Goal: Information Seeking & Learning: Learn about a topic

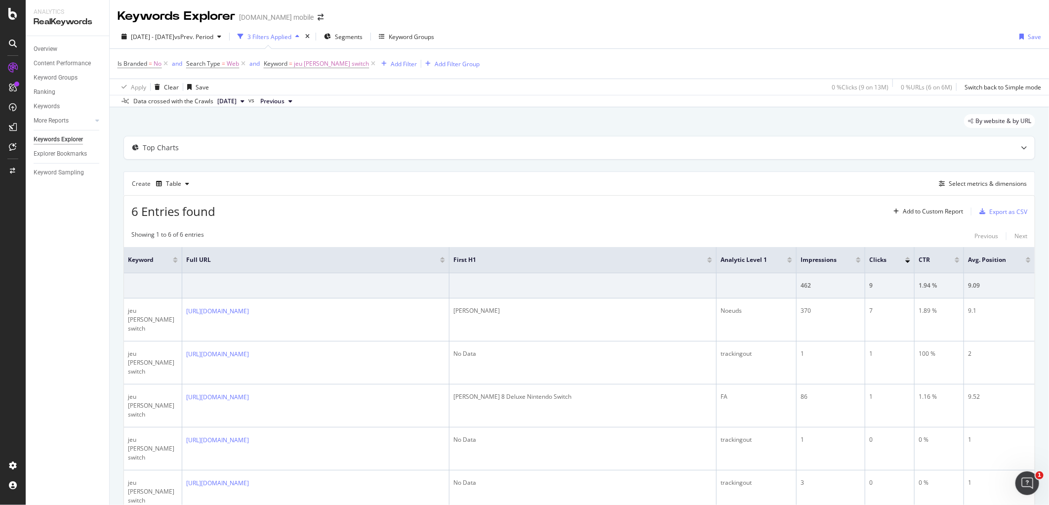
scroll to position [0, 2]
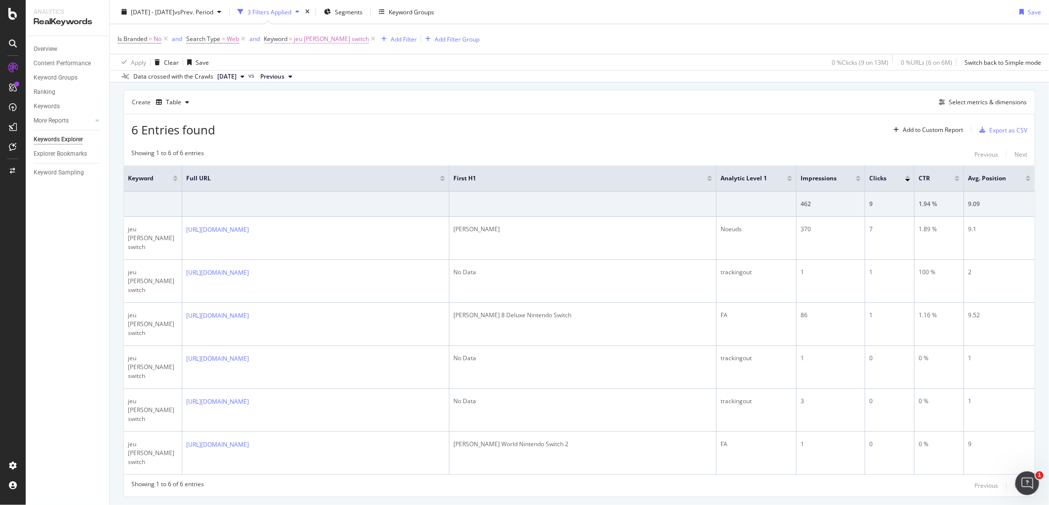
click at [321, 42] on span "jeu [PERSON_NAME] switch" at bounding box center [331, 39] width 75 height 14
click at [312, 79] on input "jeu [PERSON_NAME] switch" at bounding box center [319, 80] width 93 height 16
paste input "jeu animal crossing switch"
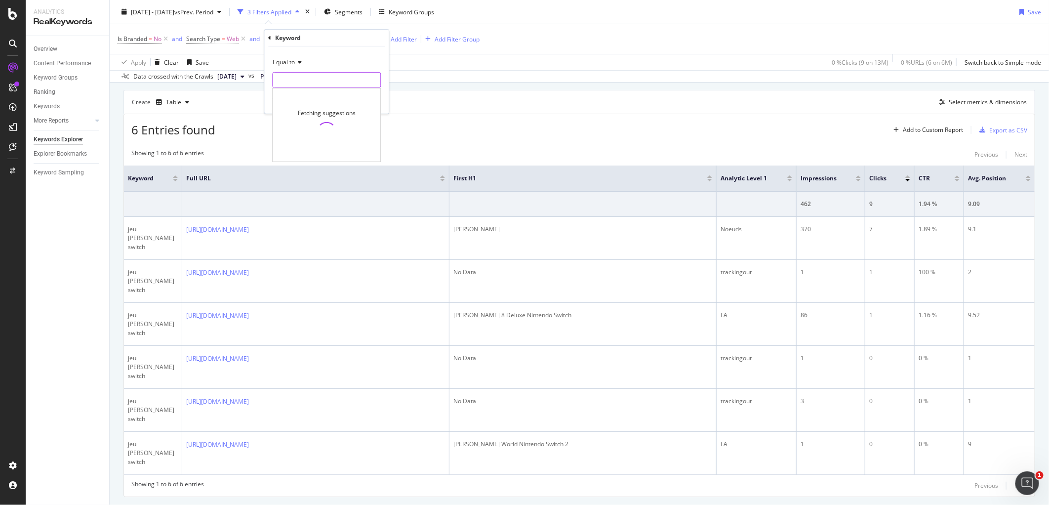
type input "jeu animal crossing switch"
click at [453, 116] on div "6 Entries found Add to Custom Report Export as CSV" at bounding box center [579, 126] width 911 height 24
click at [327, 39] on span "jeu [PERSON_NAME] switch" at bounding box center [331, 39] width 75 height 14
click at [324, 82] on input "jeu [PERSON_NAME] switch" at bounding box center [319, 80] width 93 height 16
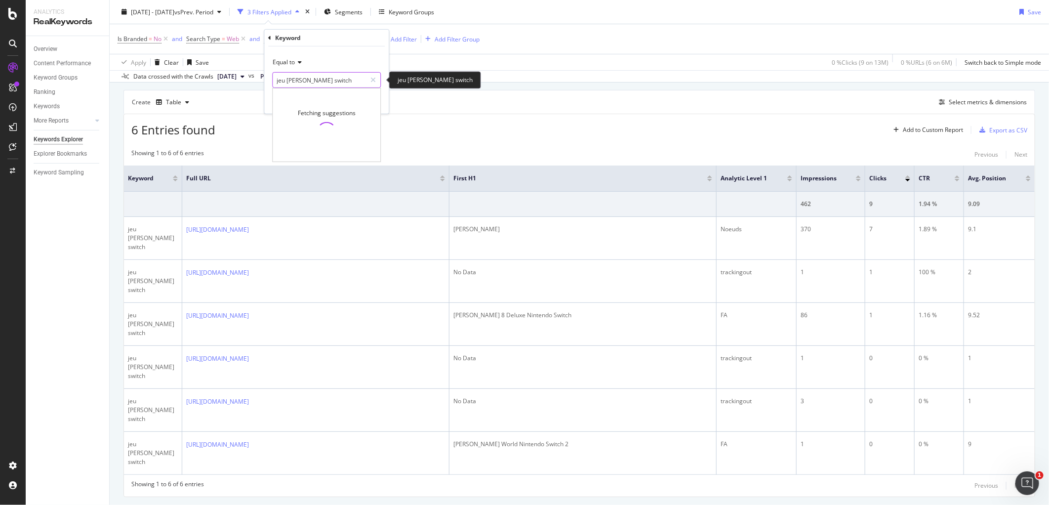
click at [324, 82] on input "jeu [PERSON_NAME] switch" at bounding box center [319, 80] width 93 height 16
paste input "jeu animal crossing switch"
type input "jeu animal crossing switch"
click at [367, 96] on div "Apply" at bounding box center [373, 100] width 15 height 8
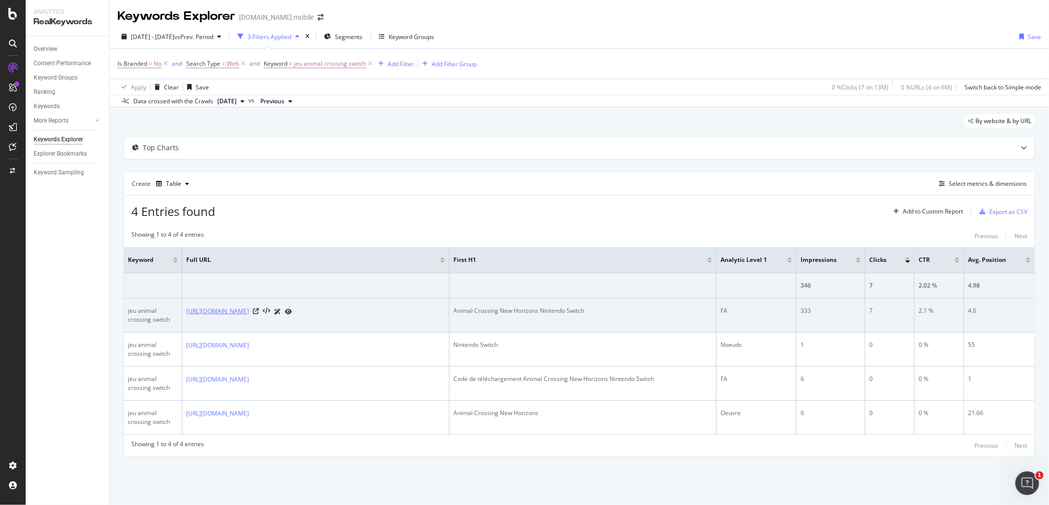
drag, startPoint x: 185, startPoint y: 310, endPoint x: 279, endPoint y: 323, distance: 94.7
click at [279, 323] on td "[URL][DOMAIN_NAME]" at bounding box center [315, 315] width 267 height 34
copy link "[URL][DOMAIN_NAME]"
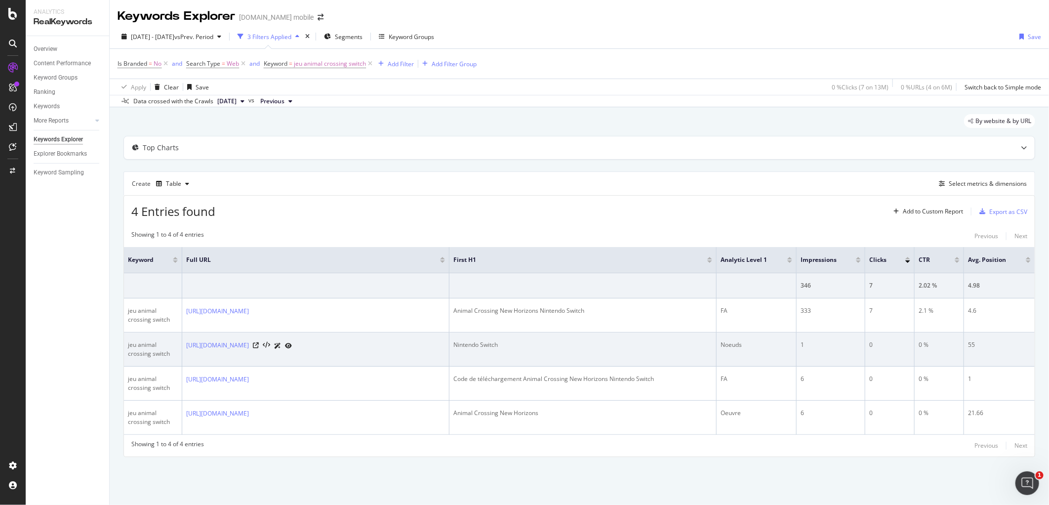
scroll to position [9, 0]
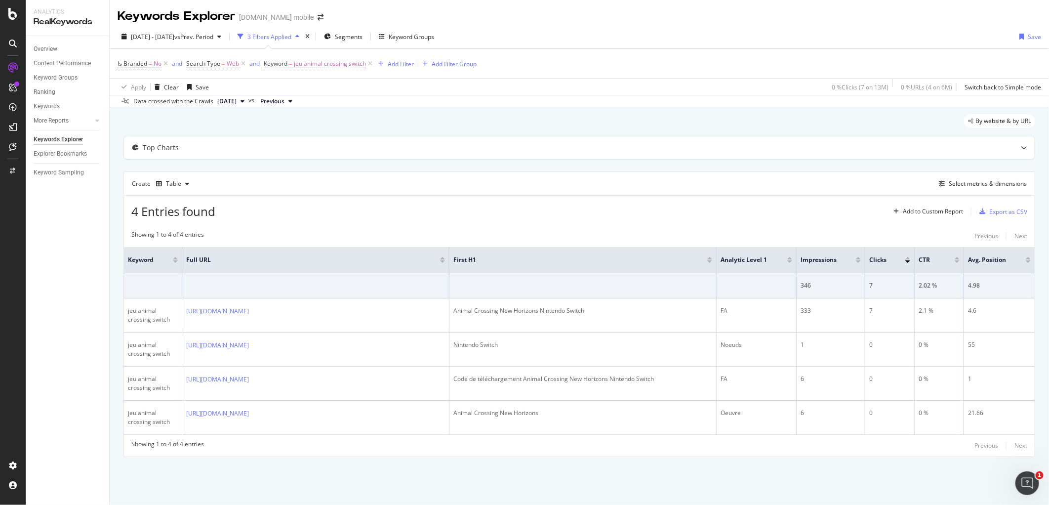
click at [309, 57] on span "jeu animal crossing switch" at bounding box center [330, 64] width 72 height 14
click at [371, 95] on icon at bounding box center [373, 95] width 5 height 7
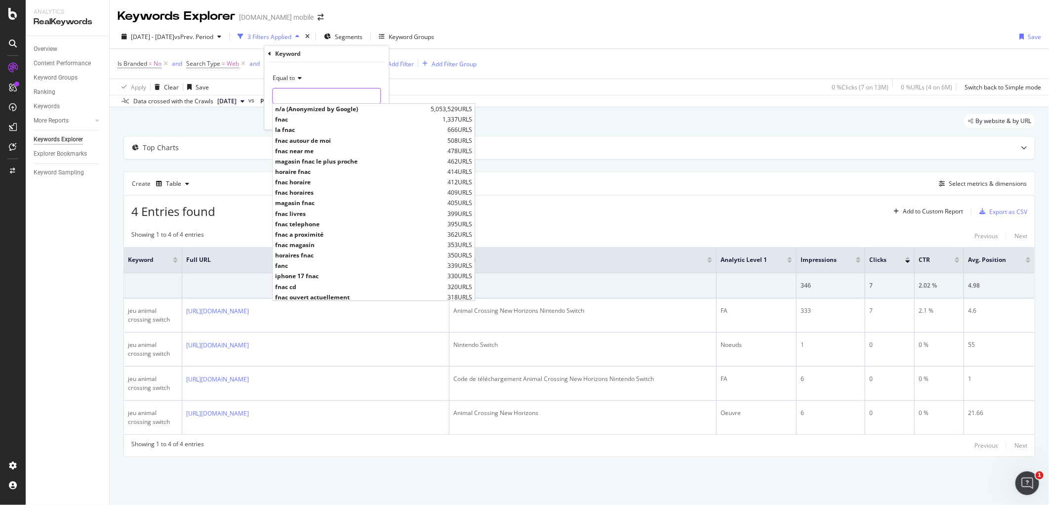
click at [324, 95] on input "text" at bounding box center [327, 96] width 108 height 16
paste input "lecteur [PERSON_NAME] sony"
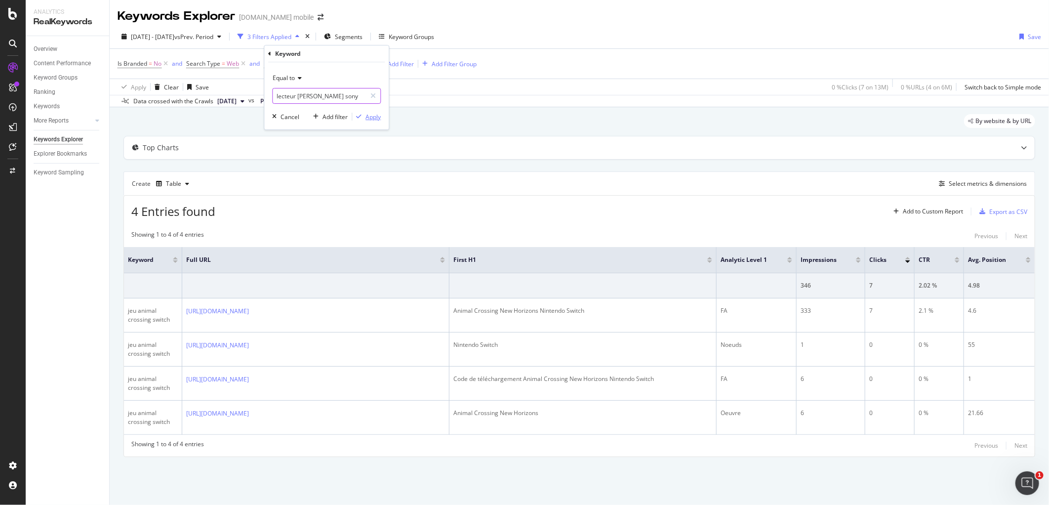
type input "lecteur [PERSON_NAME] sony"
click at [369, 114] on div "Apply" at bounding box center [373, 117] width 15 height 8
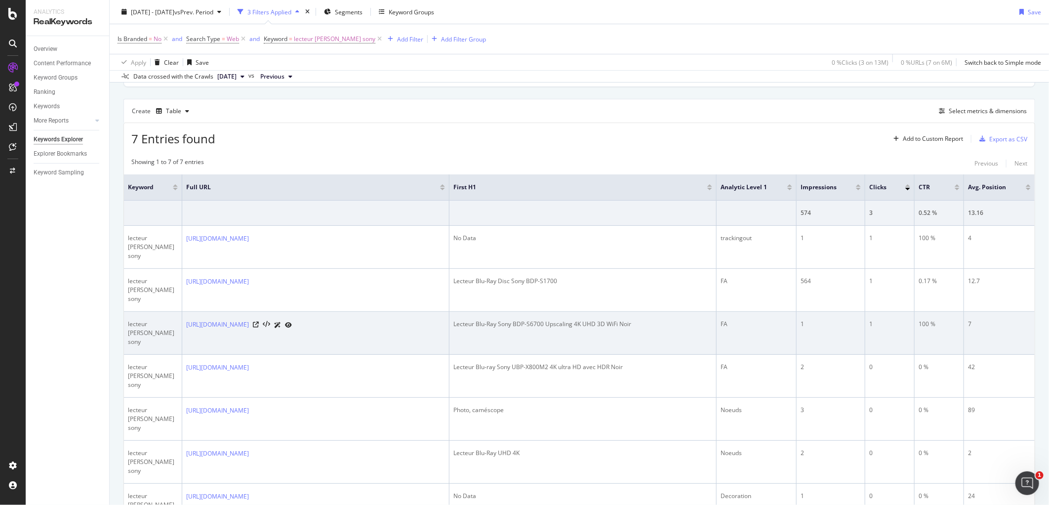
scroll to position [106, 0]
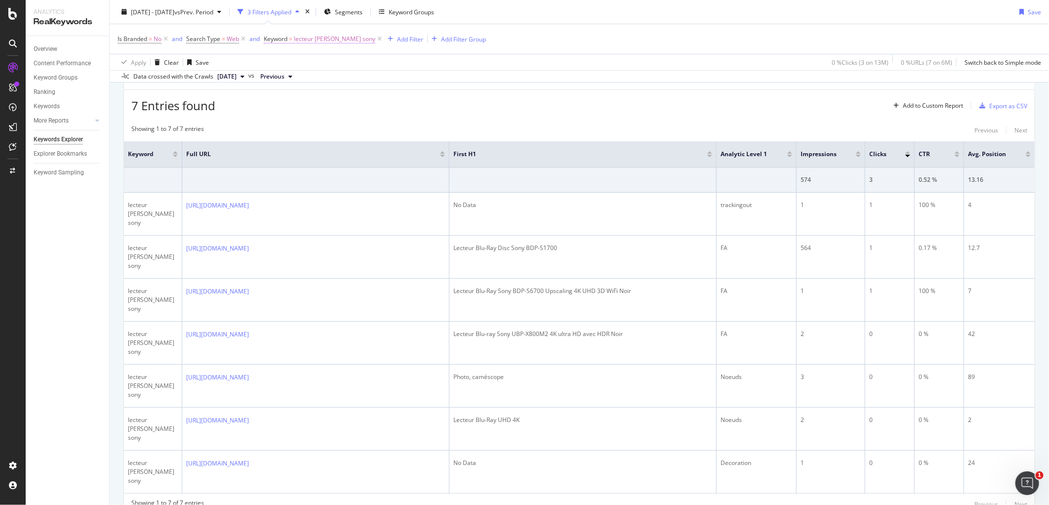
click at [333, 39] on span "lecteur [PERSON_NAME] sony" at bounding box center [335, 39] width 82 height 14
click at [372, 78] on icon at bounding box center [373, 80] width 5 height 7
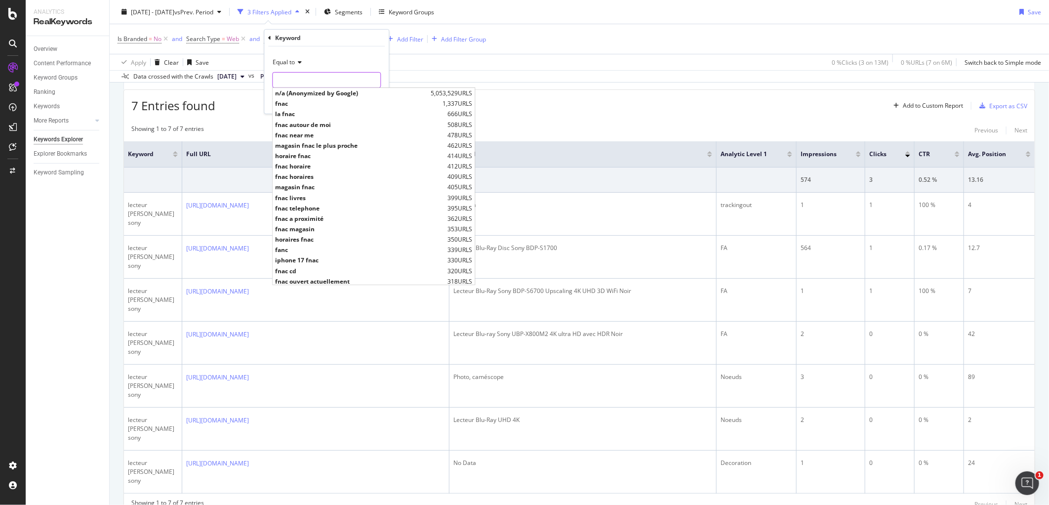
click at [338, 81] on input "text" at bounding box center [327, 80] width 108 height 16
paste input "jeux yu gi oh"
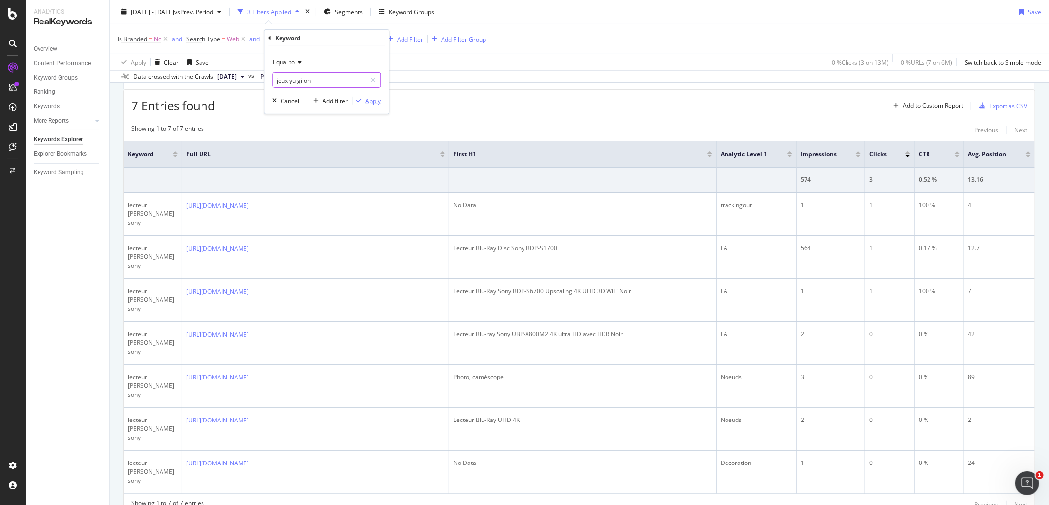
type input "jeux yu gi oh"
click at [375, 105] on div "Apply" at bounding box center [373, 100] width 15 height 8
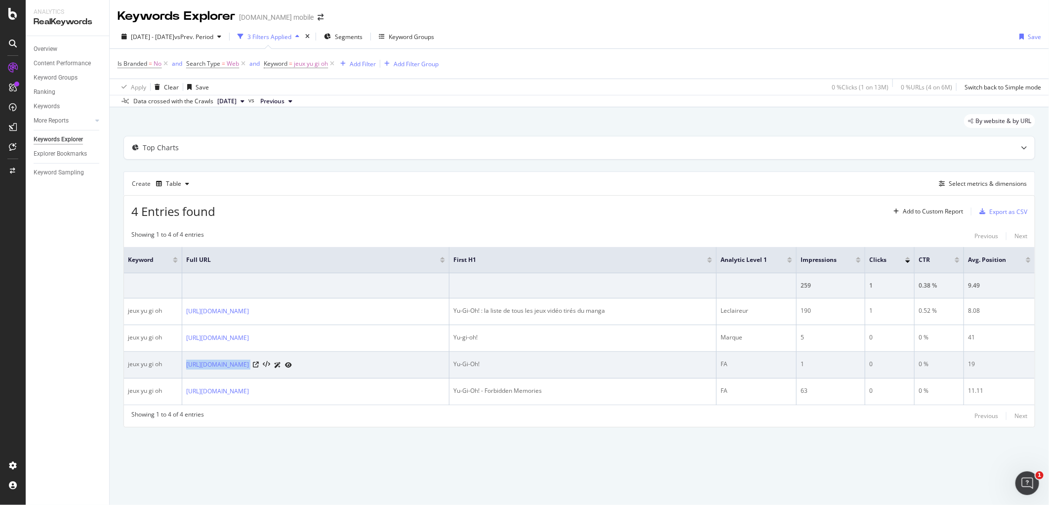
drag, startPoint x: 181, startPoint y: 377, endPoint x: 371, endPoint y: 370, distance: 189.4
click at [371, 370] on tr "jeux yu gi oh [URL][DOMAIN_NAME] Yu-Gi-Oh! FA 1 0 0 % 19" at bounding box center [579, 365] width 911 height 27
copy tr "[URL][DOMAIN_NAME]"
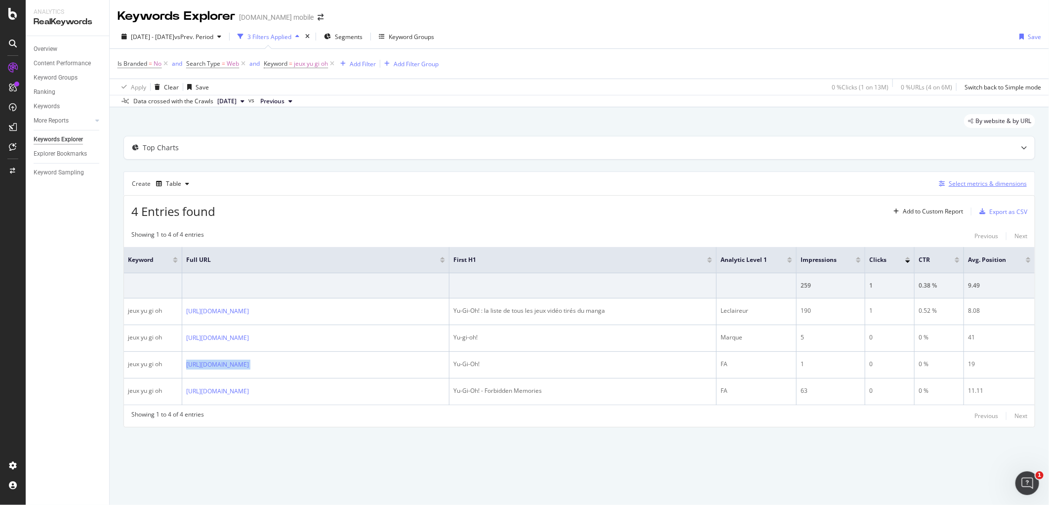
click at [959, 186] on div "Select metrics & dimensions" at bounding box center [988, 183] width 78 height 8
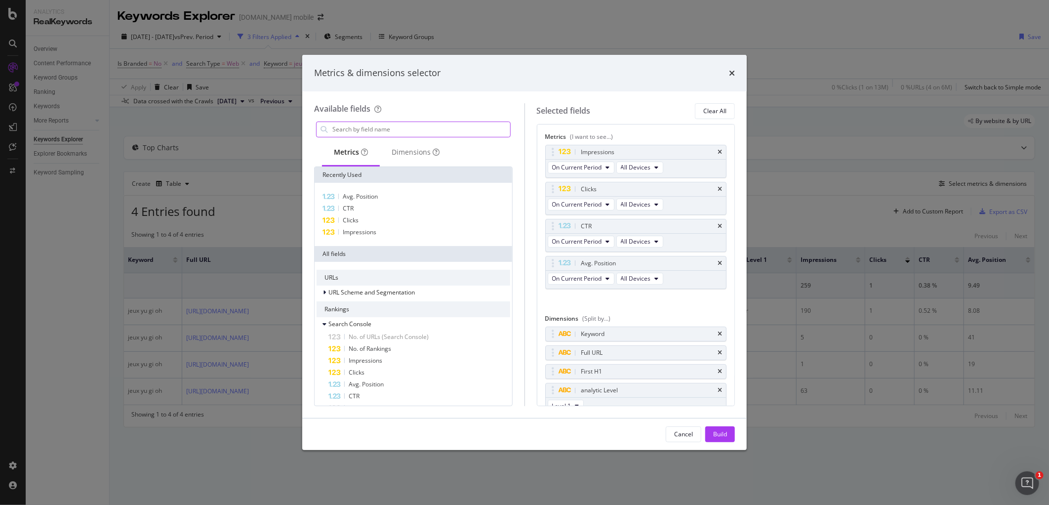
click at [452, 131] on input "modal" at bounding box center [421, 129] width 179 height 15
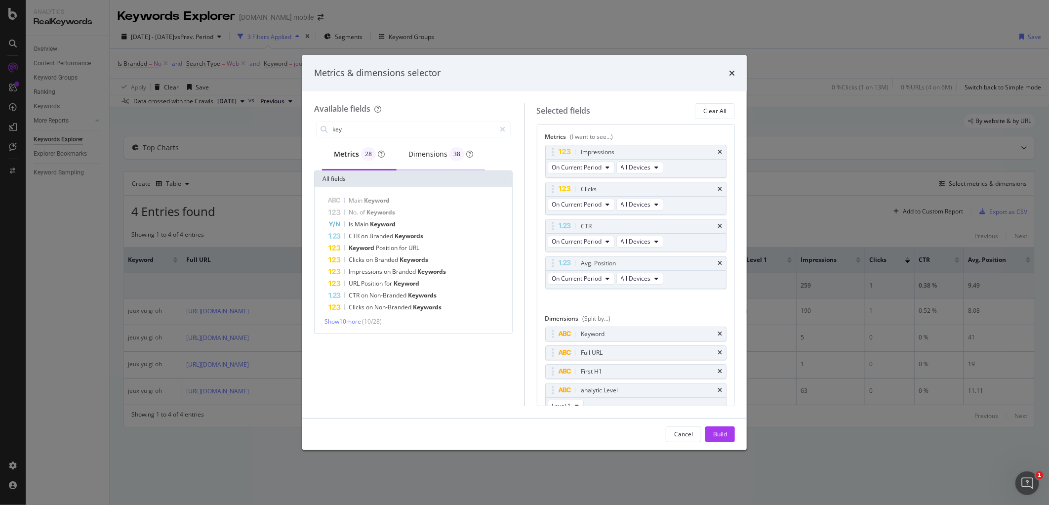
type input "key"
click at [438, 151] on div "Dimensions 38" at bounding box center [441, 154] width 65 height 14
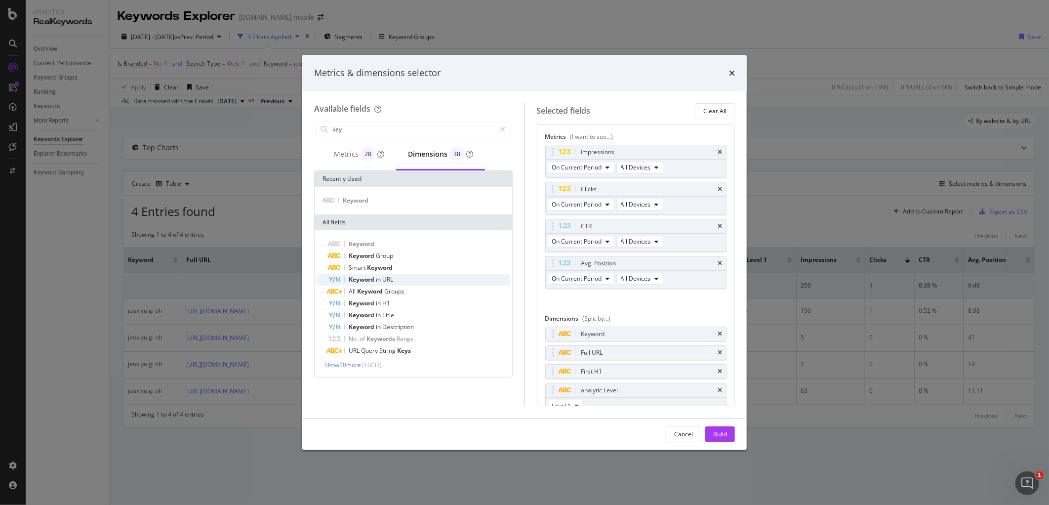
click at [381, 279] on span "in" at bounding box center [379, 279] width 6 height 8
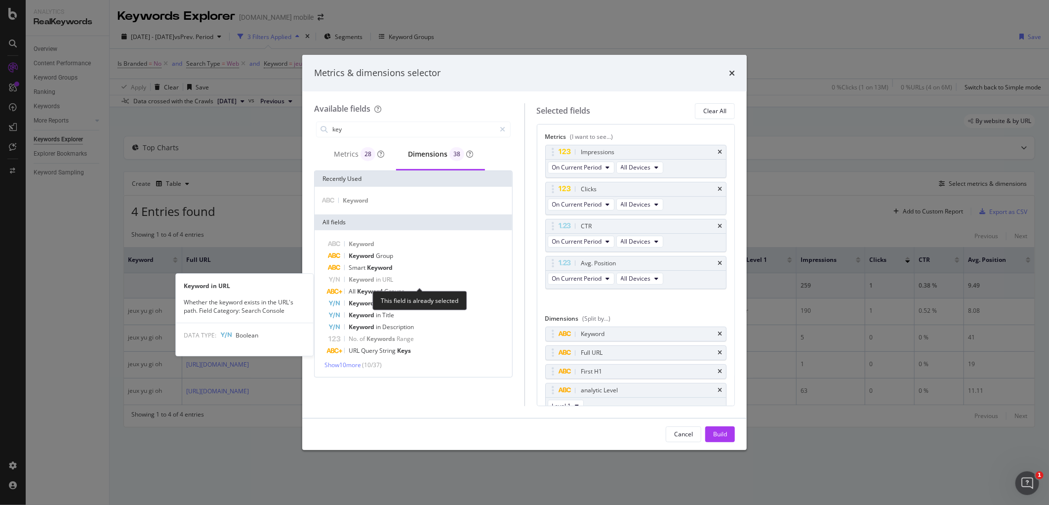
scroll to position [30, 0]
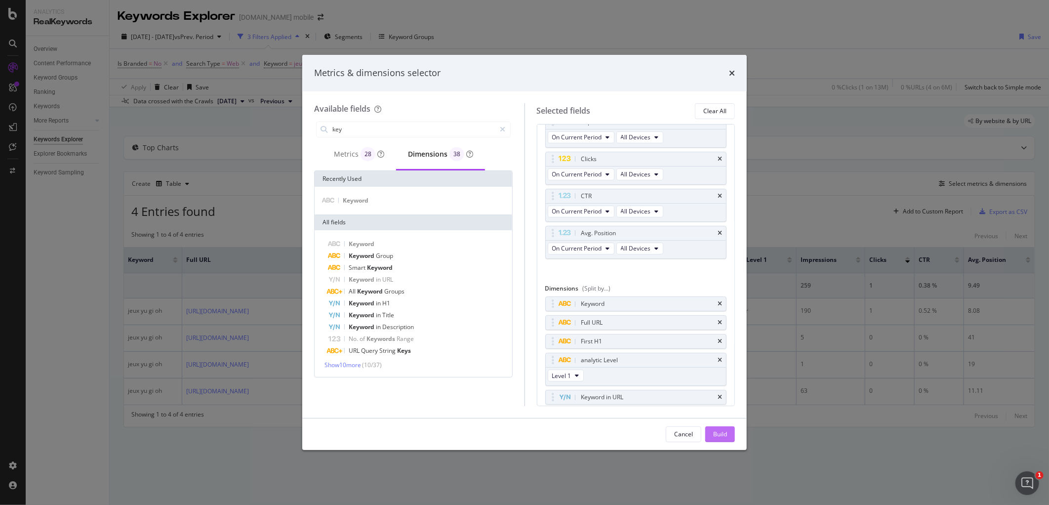
click at [721, 431] on div "Build" at bounding box center [720, 434] width 14 height 8
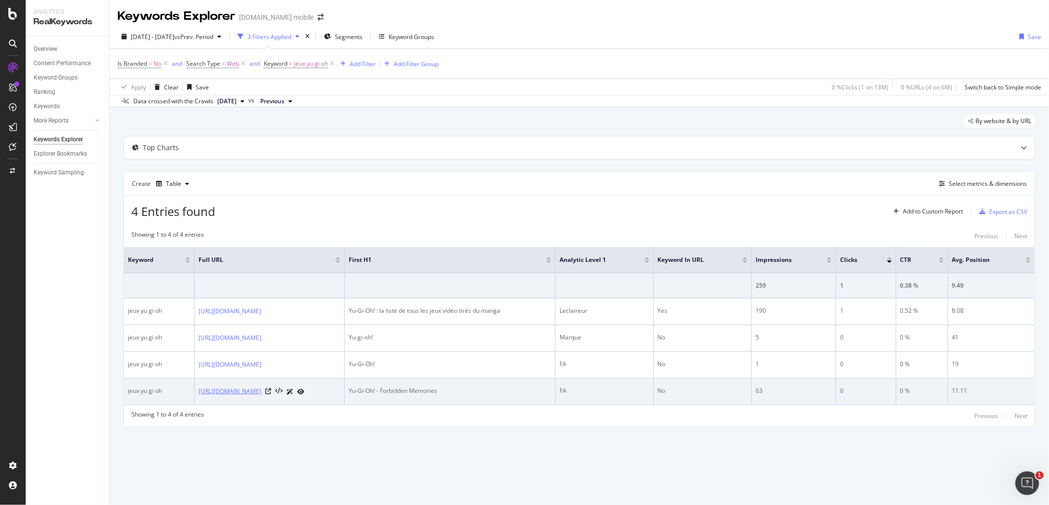
drag, startPoint x: 185, startPoint y: 398, endPoint x: 231, endPoint y: 412, distance: 48.3
click at [231, 405] on td "[URL][DOMAIN_NAME]" at bounding box center [270, 391] width 150 height 27
copy link "[URL][DOMAIN_NAME]"
